Goal: Transaction & Acquisition: Register for event/course

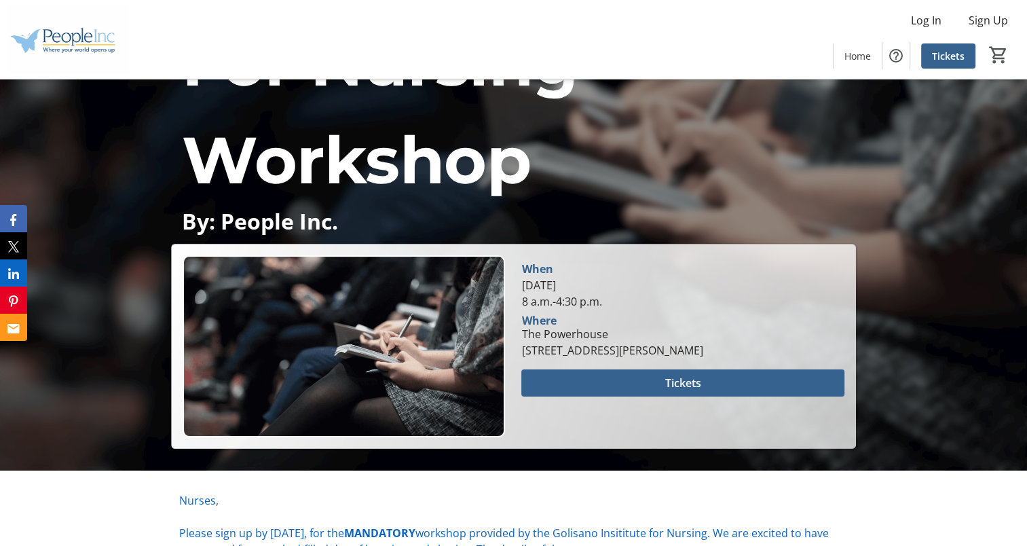
scroll to position [204, 0]
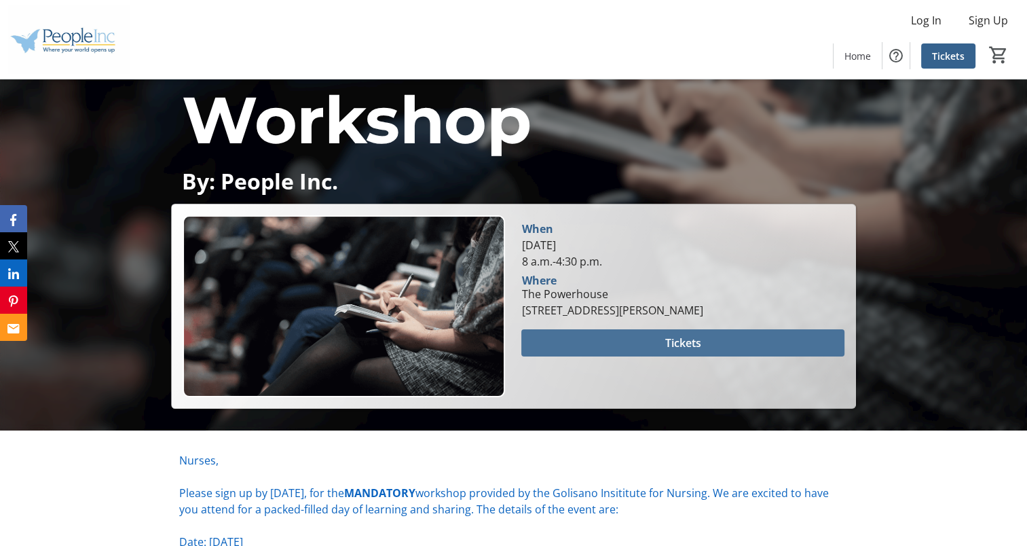
click at [677, 341] on span "Tickets" at bounding box center [683, 343] width 36 height 16
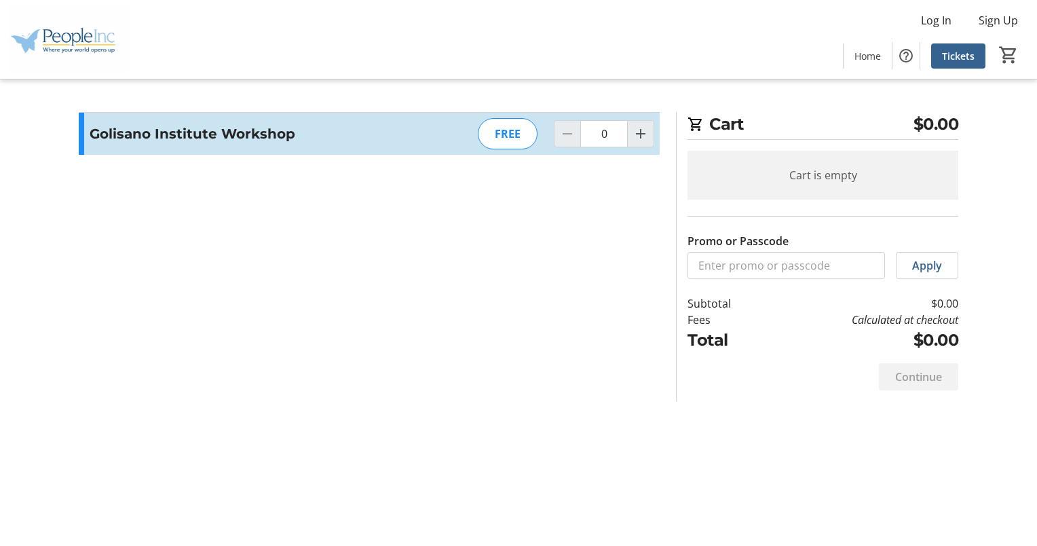
click at [514, 138] on div "FREE" at bounding box center [508, 133] width 60 height 31
click at [646, 138] on mat-icon "Increment by one" at bounding box center [641, 134] width 16 height 16
type input "1"
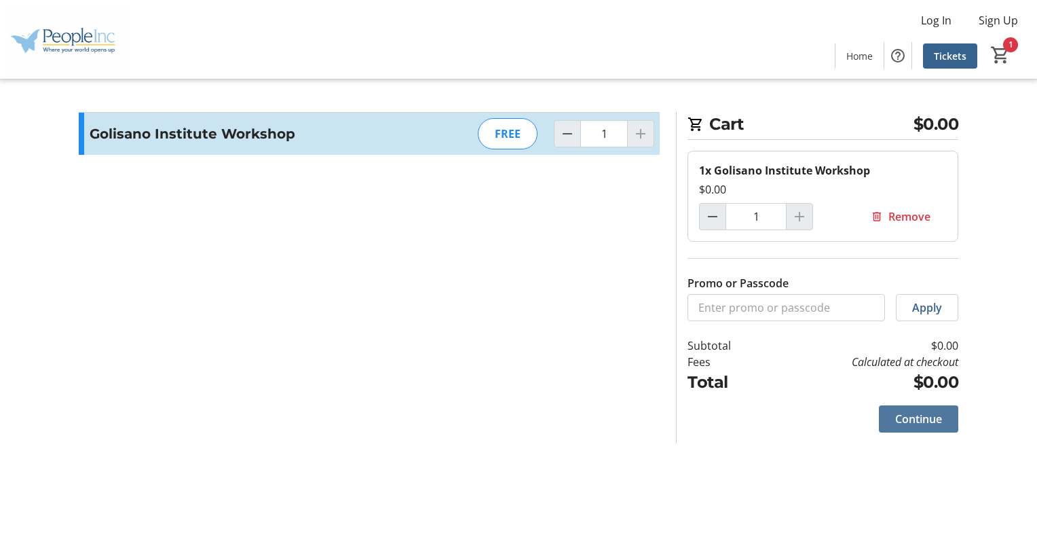
click at [945, 422] on span at bounding box center [918, 418] width 79 height 33
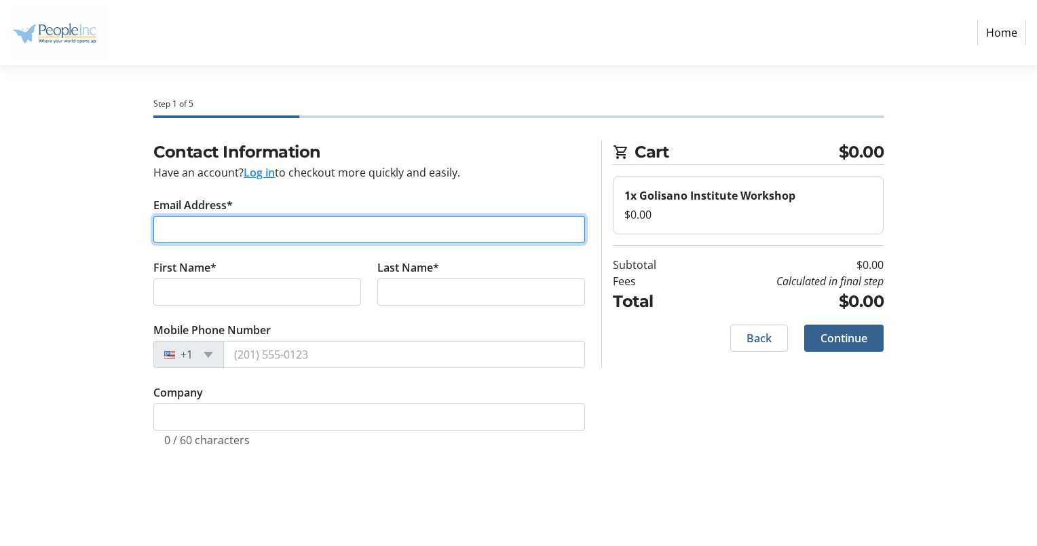
click at [402, 223] on input "Email Address*" at bounding box center [369, 229] width 432 height 27
type input "[PERSON_NAME][EMAIL_ADDRESS][PERSON_NAME][DOMAIN_NAME]"
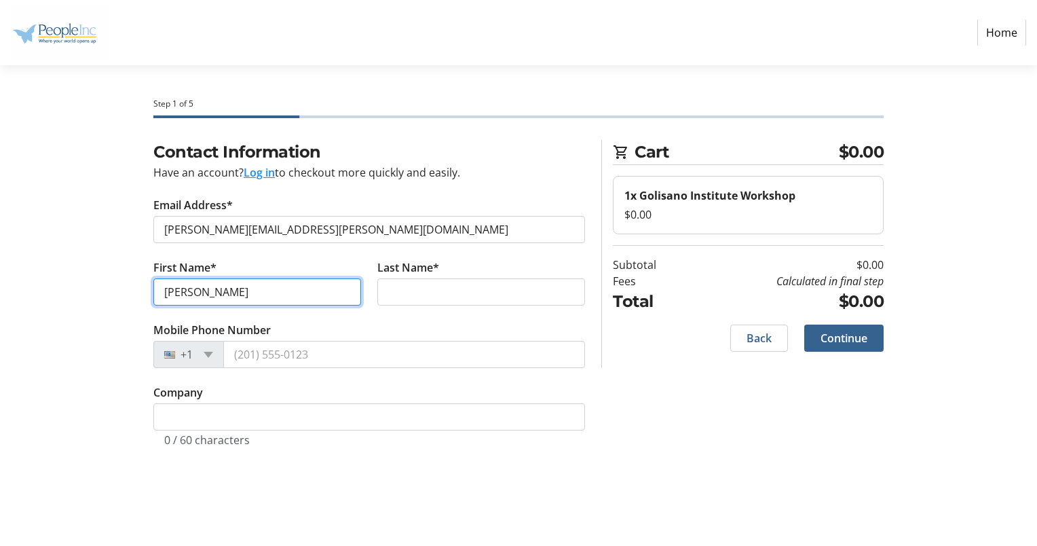
type input "[PERSON_NAME]"
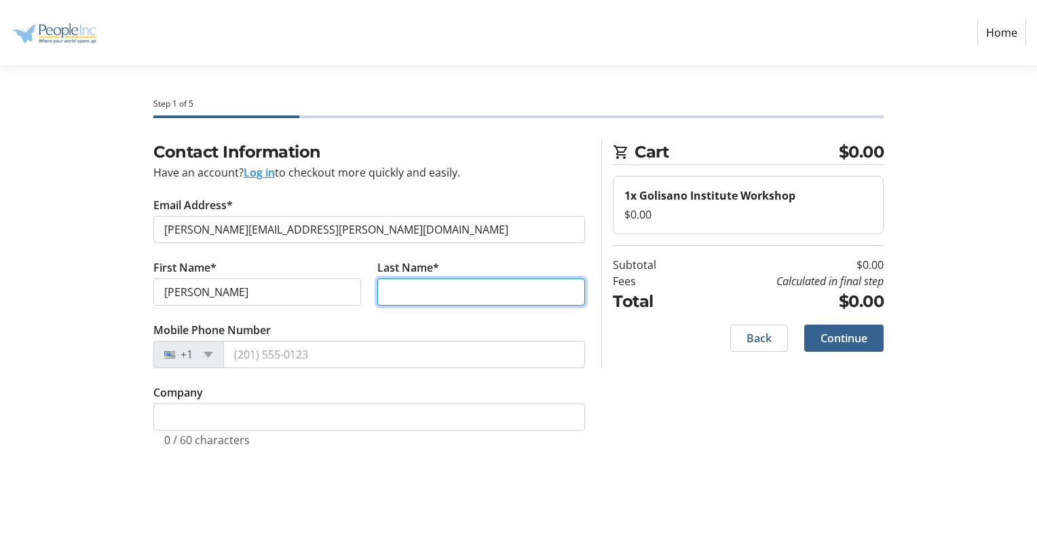
type input "D"
type input "[PERSON_NAME]"
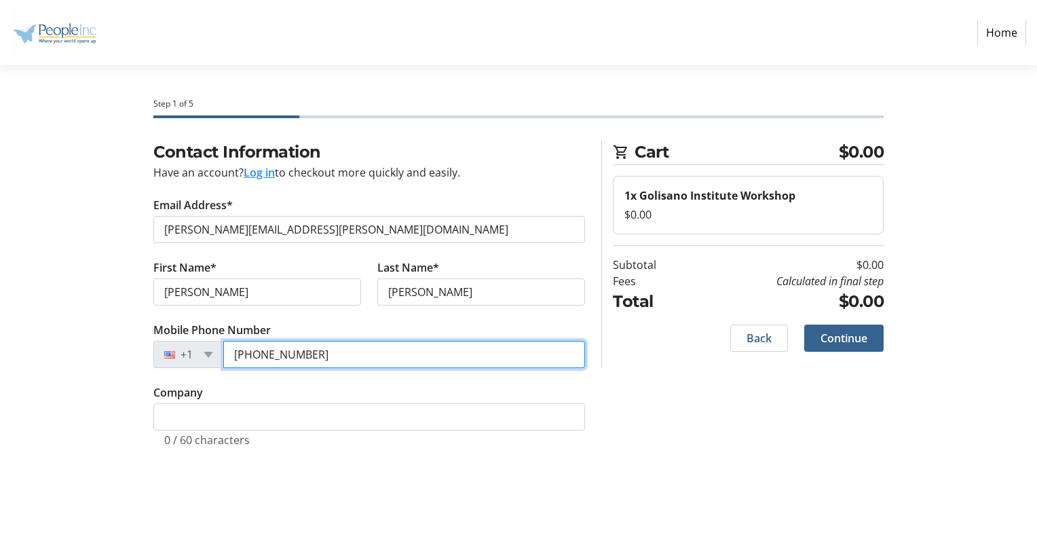
type input "[PHONE_NUMBER]"
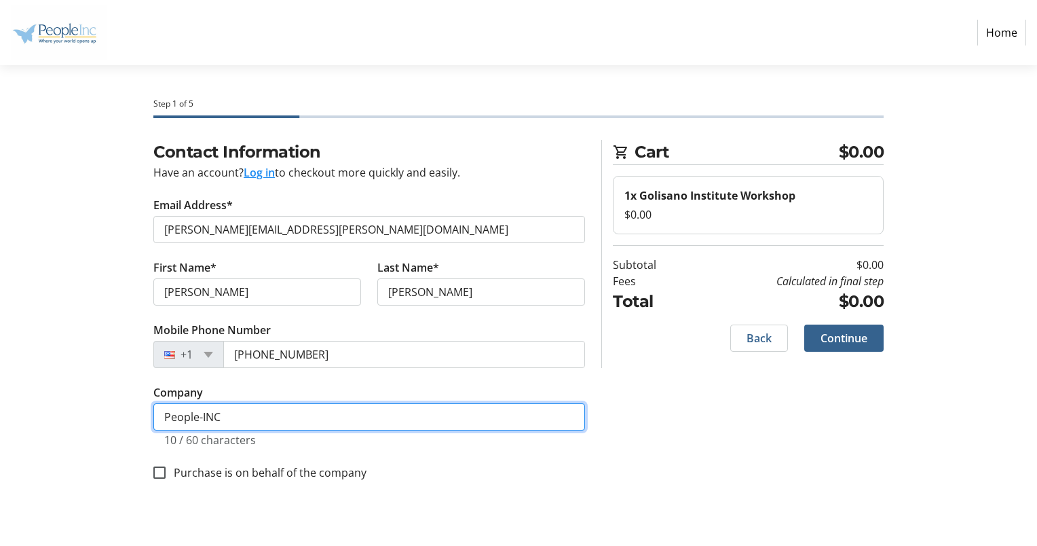
drag, startPoint x: 472, startPoint y: 420, endPoint x: 447, endPoint y: 438, distance: 31.6
click at [447, 438] on tr-form-field "Company People-INC 10 / 60 characters" at bounding box center [369, 423] width 432 height 79
type input "People-INC"
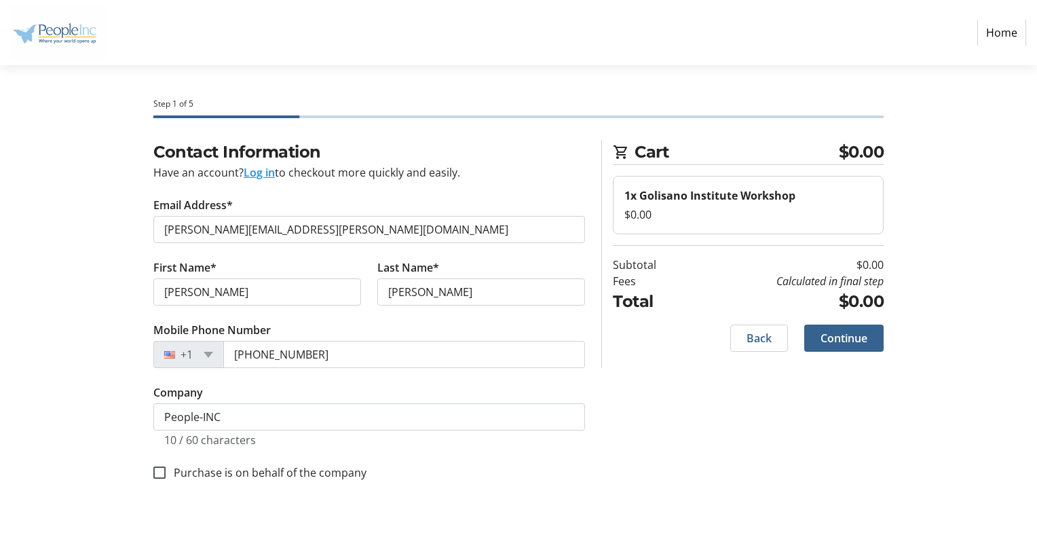
click at [456, 449] on tr-form-field "Company People-INC 10 / 60 characters" at bounding box center [369, 423] width 432 height 79
click at [868, 339] on span at bounding box center [843, 338] width 79 height 33
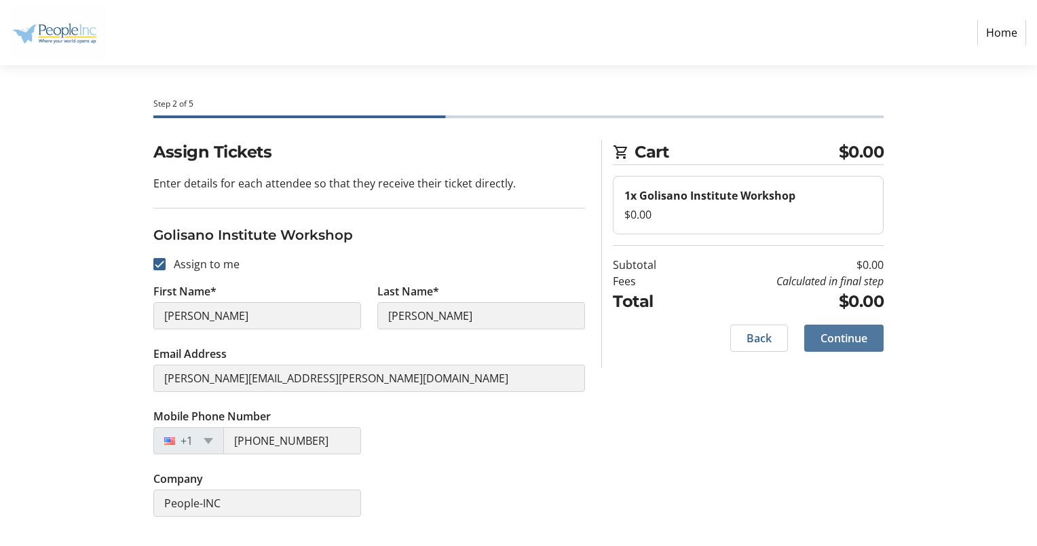
click at [839, 339] on span "Continue" at bounding box center [844, 338] width 47 height 16
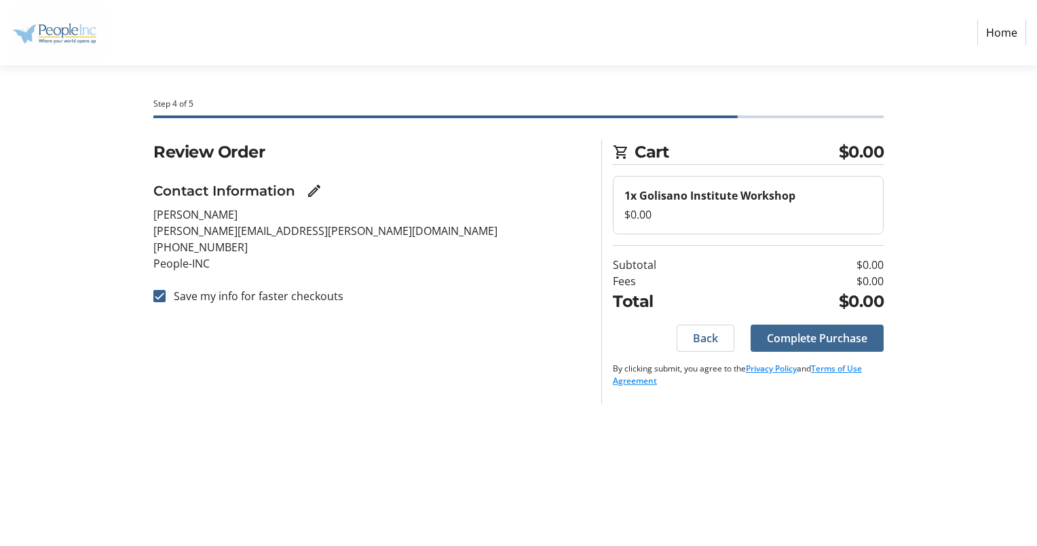
click at [834, 334] on span "Complete Purchase" at bounding box center [817, 338] width 100 height 16
